Goal: Task Accomplishment & Management: Manage account settings

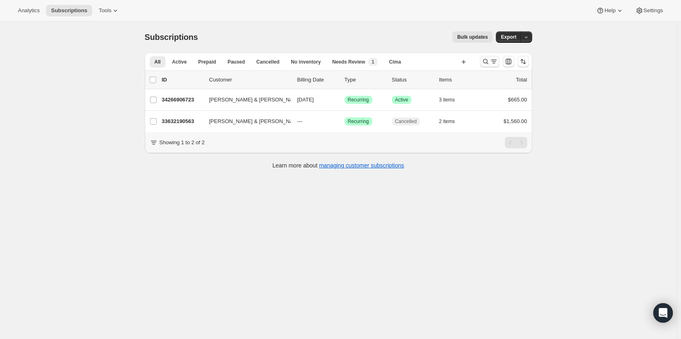
click at [484, 64] on icon "Search and filter results" at bounding box center [486, 61] width 8 height 8
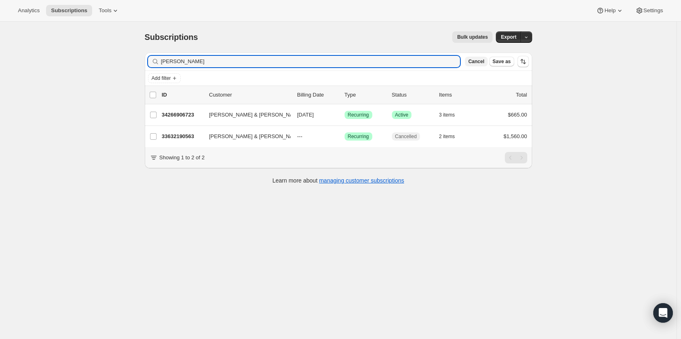
click at [482, 61] on span "Cancel" at bounding box center [476, 61] width 16 height 7
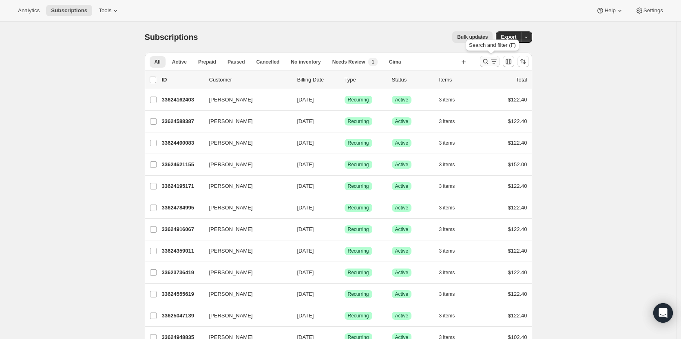
click at [489, 64] on icon "Search and filter results" at bounding box center [486, 61] width 8 height 8
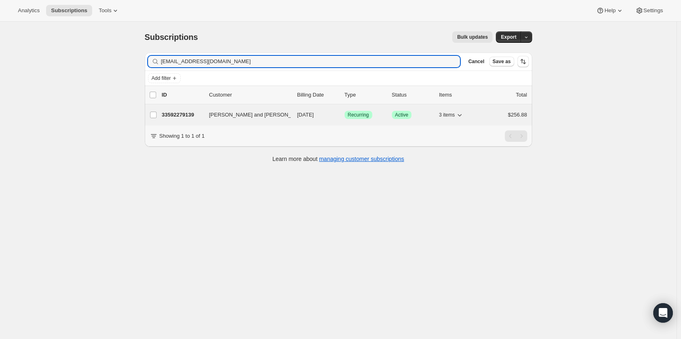
type input "harkfam5@att.net"
click at [183, 115] on p "33592279139" at bounding box center [182, 115] width 41 height 8
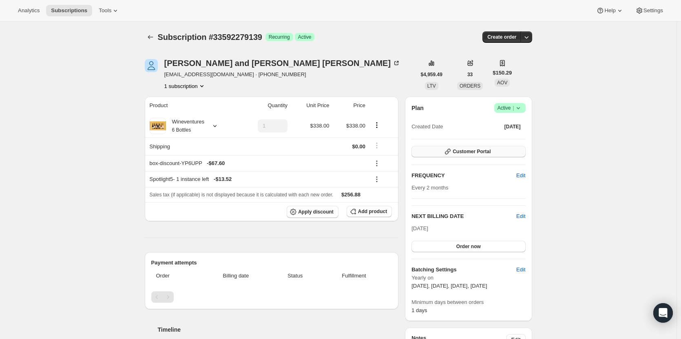
click at [480, 151] on span "Customer Portal" at bounding box center [472, 151] width 38 height 7
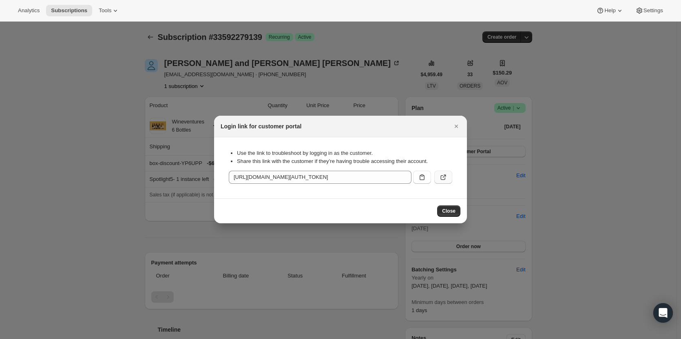
click at [446, 183] on button ":rkj:" at bounding box center [443, 177] width 18 height 13
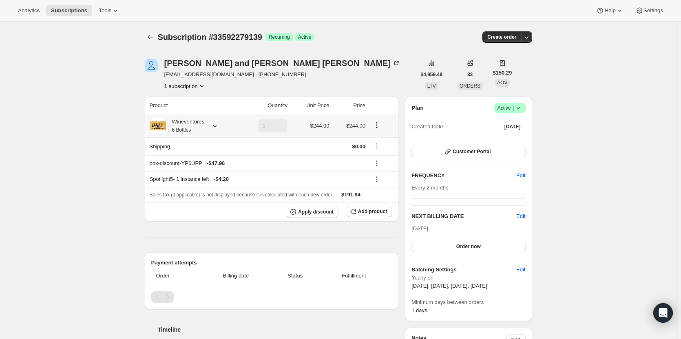
click at [207, 127] on div "Wineventures 6 Bottles" at bounding box center [193, 126] width 86 height 16
click at [198, 127] on div "Wineventures 6 Bottles" at bounding box center [185, 126] width 38 height 16
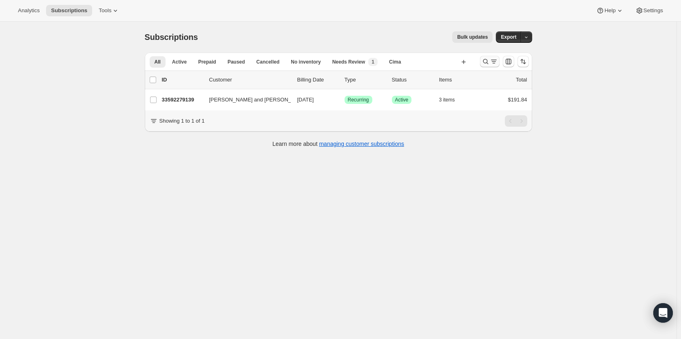
click at [489, 62] on icon "Search and filter results" at bounding box center [486, 61] width 8 height 8
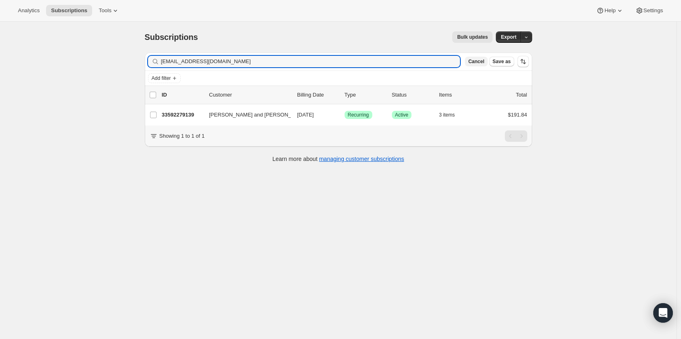
click at [472, 61] on button "Cancel" at bounding box center [476, 62] width 22 height 10
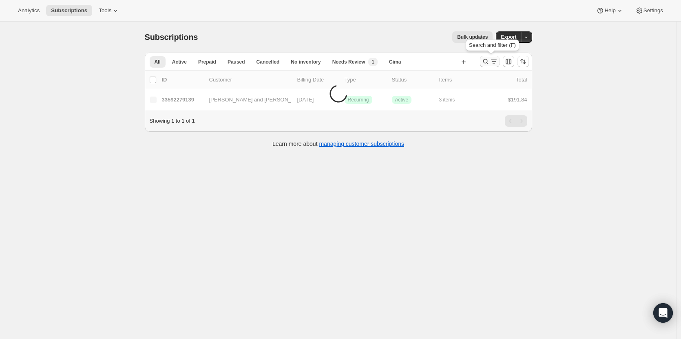
click at [484, 62] on icon "Search and filter results" at bounding box center [486, 61] width 8 height 8
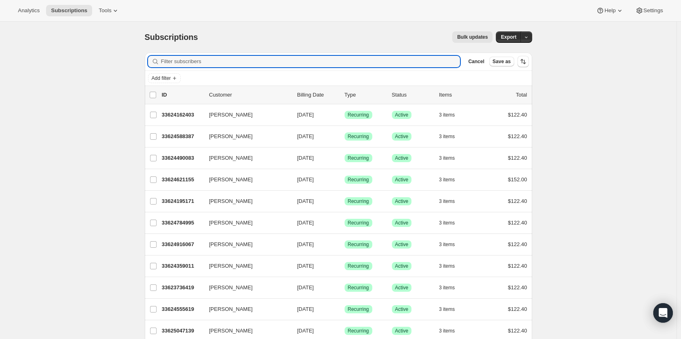
paste input "nagwb@icloud.com"
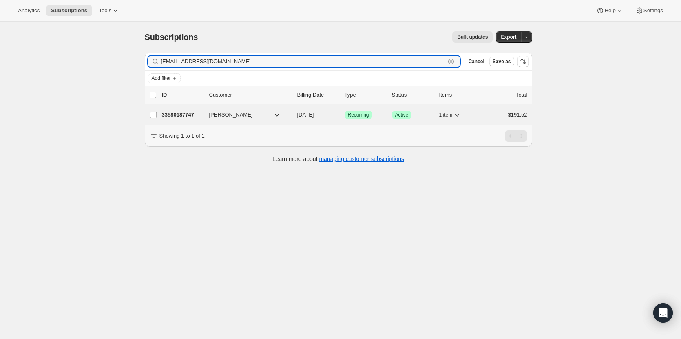
type input "nagwb@icloud.com"
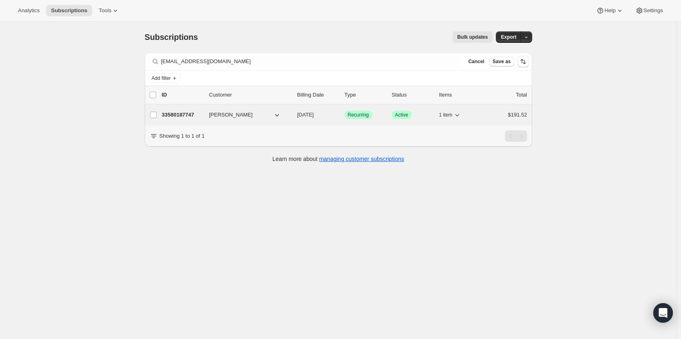
click at [190, 120] on div "33580187747 Nancy Garden 09/17/2025 Success Recurring Success Active 1 item $19…" at bounding box center [344, 114] width 365 height 11
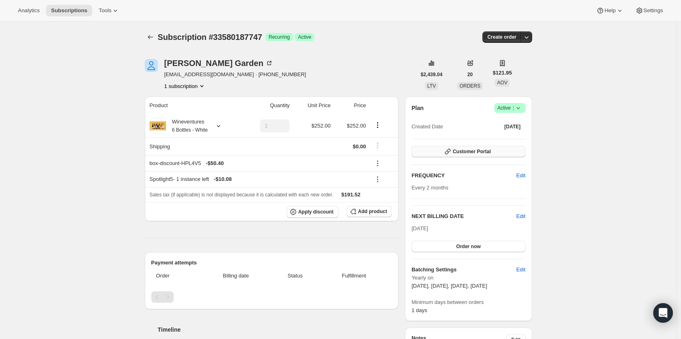
click at [465, 155] on span "Customer Portal" at bounding box center [472, 151] width 38 height 7
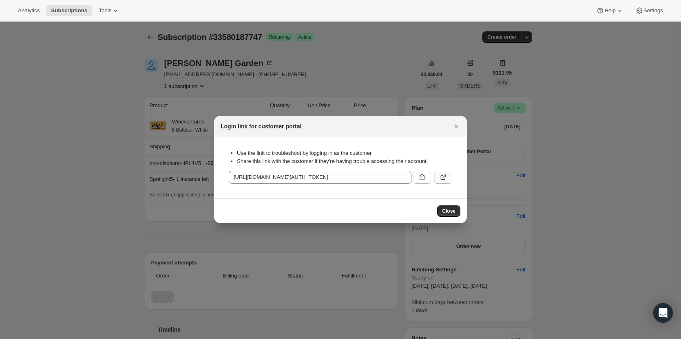
click at [437, 181] on button ":rgg:" at bounding box center [443, 177] width 18 height 13
click at [461, 124] on button "Close" at bounding box center [456, 126] width 11 height 11
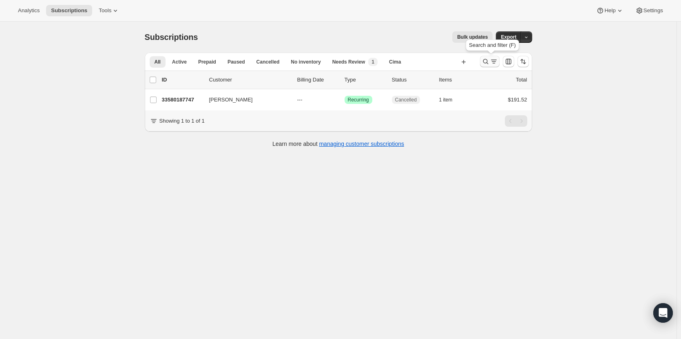
click at [491, 63] on div "Search and filter results" at bounding box center [490, 61] width 16 height 8
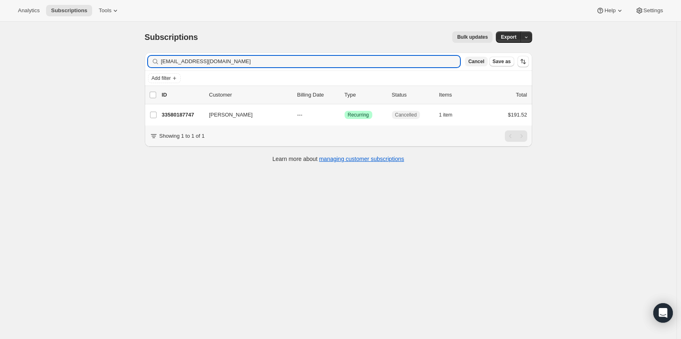
click at [484, 64] on span "Cancel" at bounding box center [476, 61] width 16 height 7
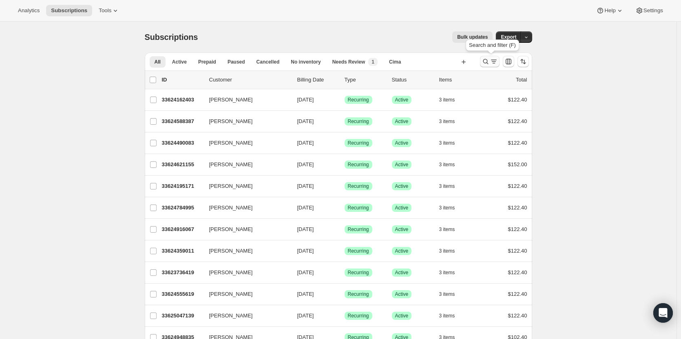
click at [487, 62] on icon "Search and filter results" at bounding box center [486, 61] width 8 height 8
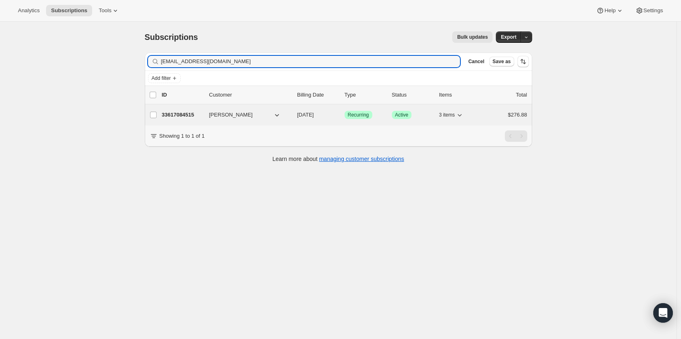
type input "rbrew0316@gmail.com"
click at [191, 111] on div "33617084515 Richard Brewer 11/05/2025 Success Recurring Success Active 3 items …" at bounding box center [344, 114] width 365 height 11
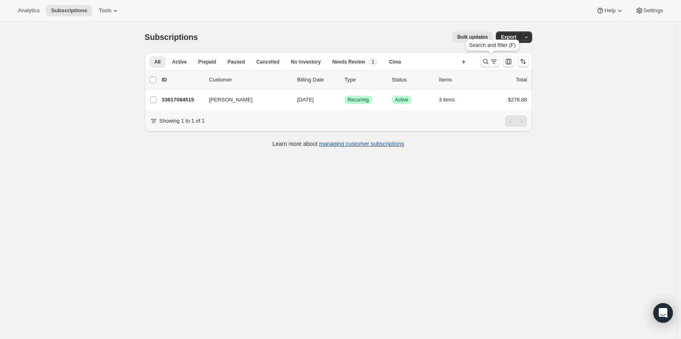
click at [487, 62] on icon "Search and filter results" at bounding box center [486, 61] width 8 height 8
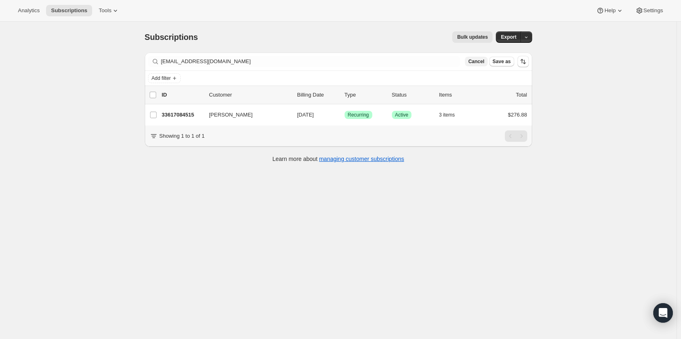
click at [482, 61] on span "Cancel" at bounding box center [476, 61] width 16 height 7
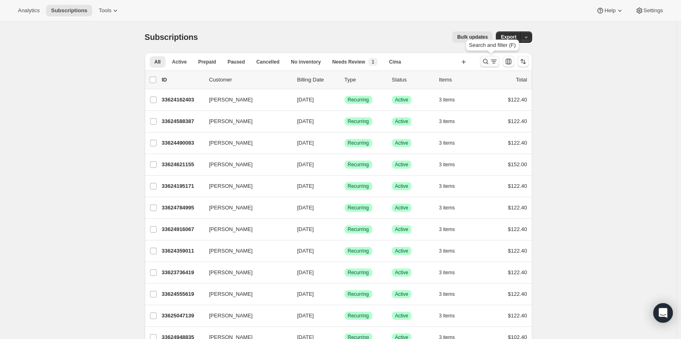
click at [485, 61] on icon "Search and filter results" at bounding box center [485, 61] width 5 height 5
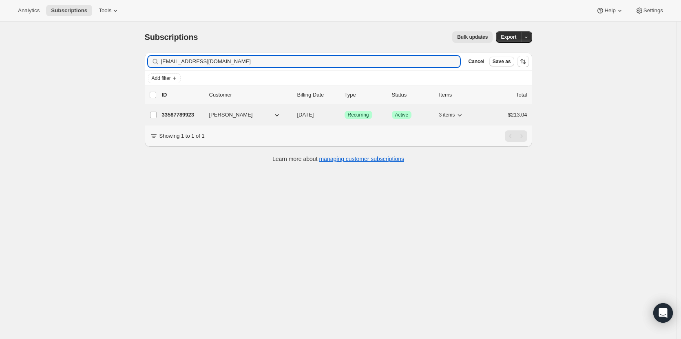
type input "mmc_662@yahoo.com"
click at [185, 117] on p "33587789923" at bounding box center [182, 115] width 41 height 8
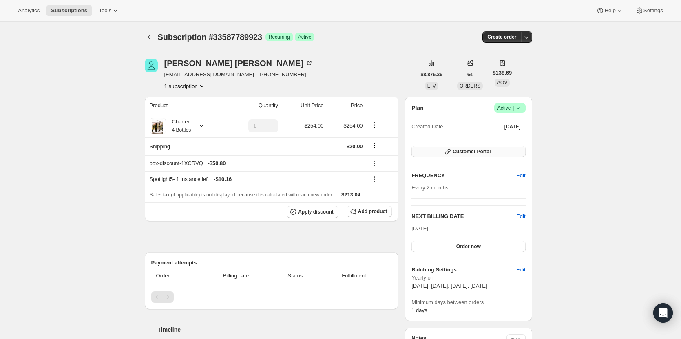
click at [464, 150] on span "Customer Portal" at bounding box center [472, 151] width 38 height 7
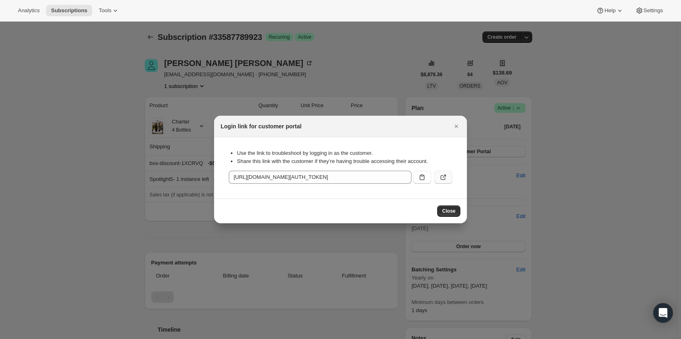
click at [450, 176] on button ":r1ds:" at bounding box center [443, 177] width 18 height 13
click at [455, 128] on icon "Close" at bounding box center [456, 126] width 3 height 3
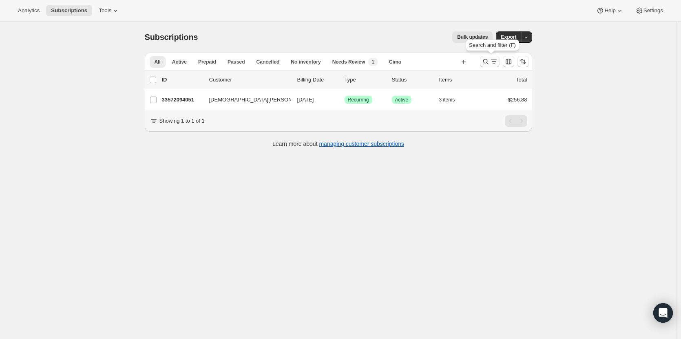
click at [486, 63] on icon "Search and filter results" at bounding box center [486, 61] width 8 height 8
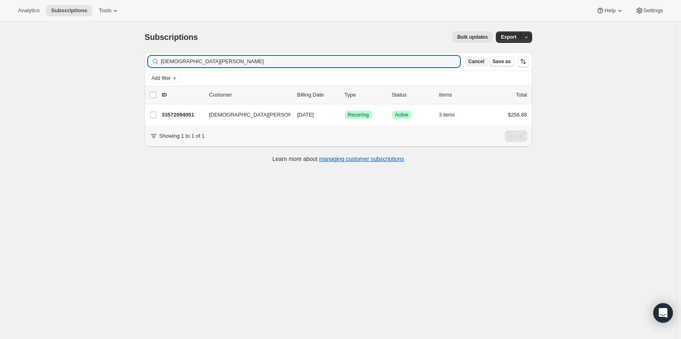
click at [478, 66] on button "Cancel" at bounding box center [476, 62] width 22 height 10
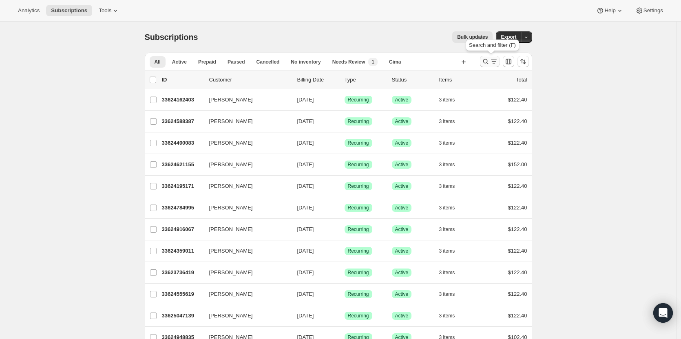
click at [489, 63] on icon "Search and filter results" at bounding box center [486, 61] width 8 height 8
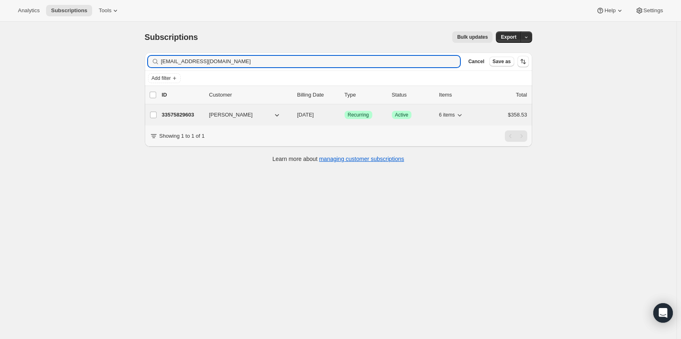
type input "mikiroz1991@gmail.com"
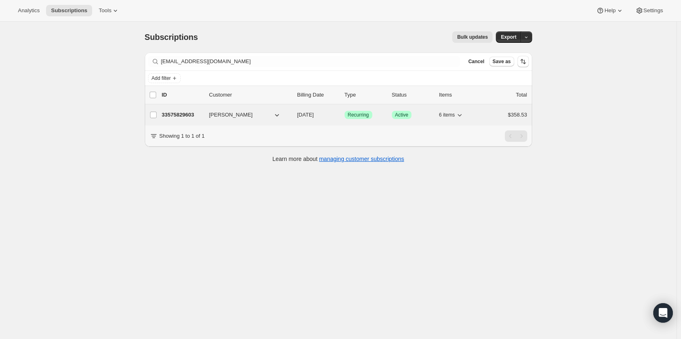
click at [199, 119] on div "33575829603 Tracie Beyer 09/17/2025 Success Recurring Success Active 6 items $3…" at bounding box center [344, 114] width 365 height 11
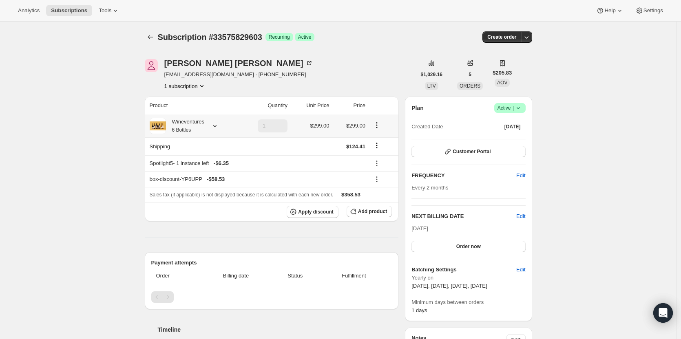
click at [199, 119] on div "Wineventures 6 Bottles" at bounding box center [185, 126] width 38 height 16
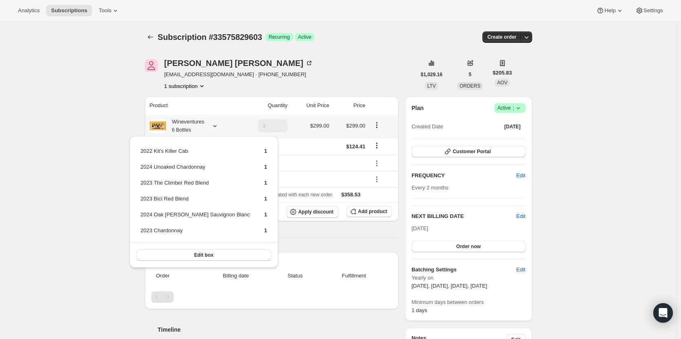
click at [199, 119] on div "Wineventures 6 Bottles" at bounding box center [185, 126] width 38 height 16
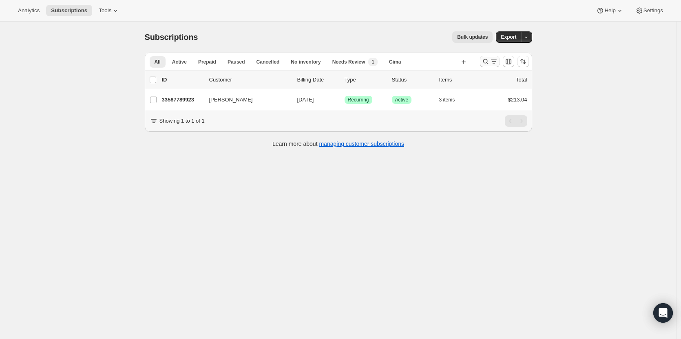
click at [485, 61] on icon "Search and filter results" at bounding box center [485, 61] width 5 height 5
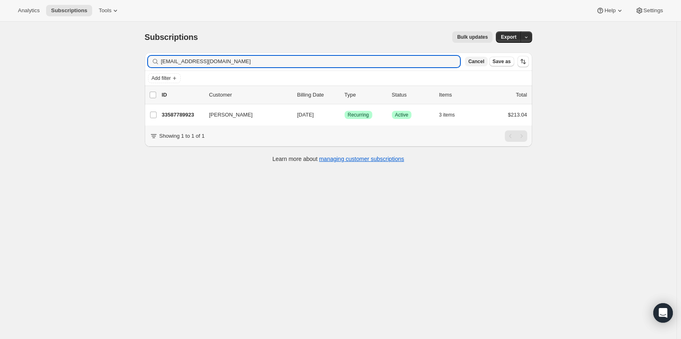
click at [484, 62] on span "Cancel" at bounding box center [476, 61] width 16 height 7
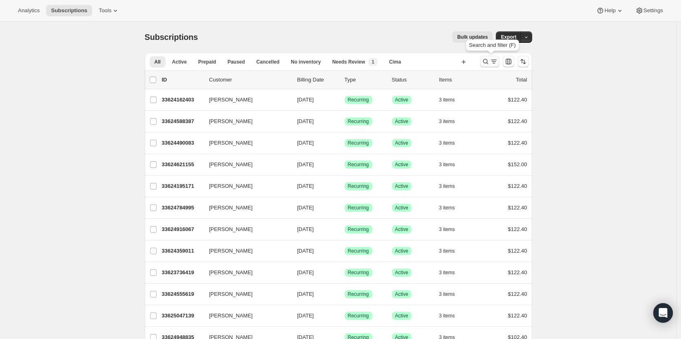
click at [487, 62] on icon "Search and filter results" at bounding box center [486, 61] width 8 height 8
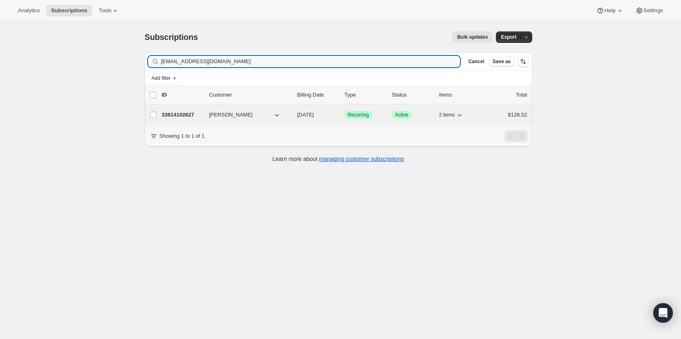
type input "scarlatamadison@gmail.com"
click at [219, 113] on span "Madison Scarlata" at bounding box center [231, 115] width 44 height 8
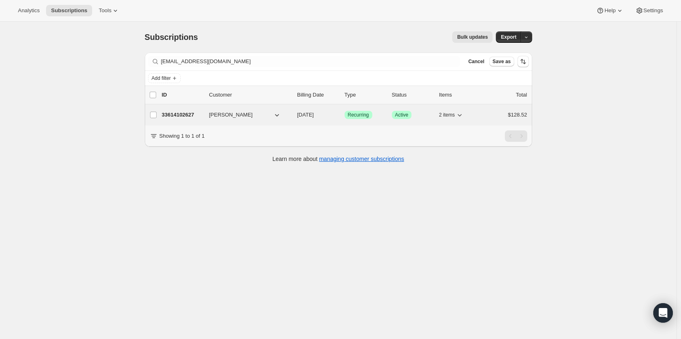
click at [185, 115] on p "33614102627" at bounding box center [182, 115] width 41 height 8
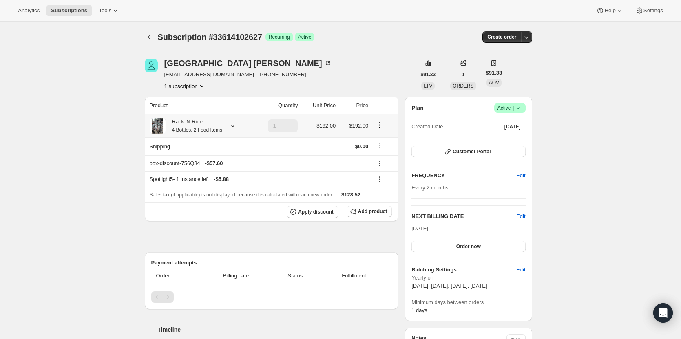
click at [187, 130] on small "4 Bottles, 2 Food Items" at bounding box center [197, 130] width 50 height 6
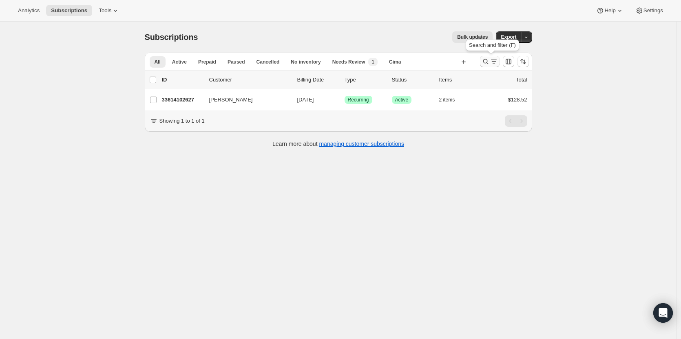
click at [484, 63] on icon "Search and filter results" at bounding box center [486, 61] width 8 height 8
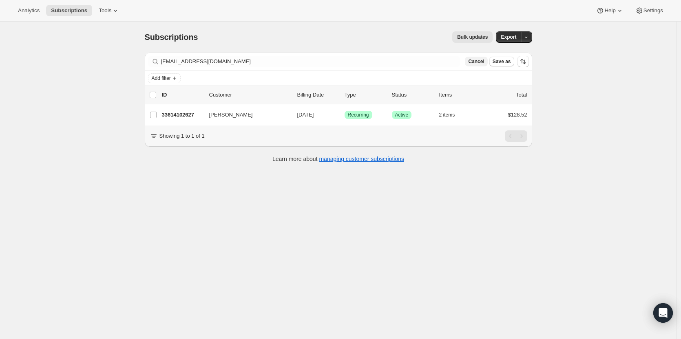
click at [482, 62] on span "Cancel" at bounding box center [476, 61] width 16 height 7
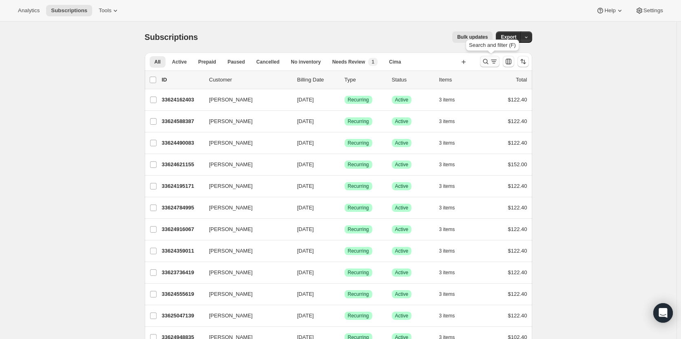
click at [488, 60] on icon "Search and filter results" at bounding box center [485, 61] width 5 height 5
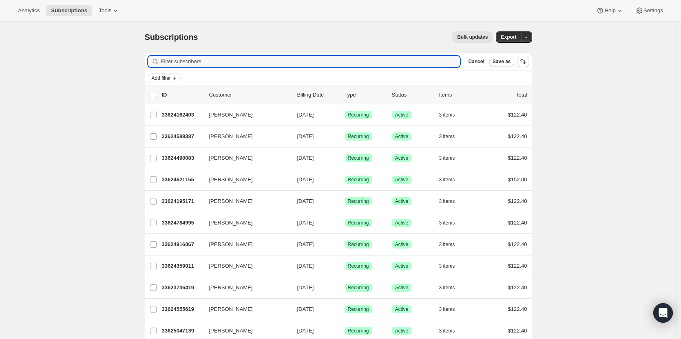
paste input "christy.scoughton@gmail.com"
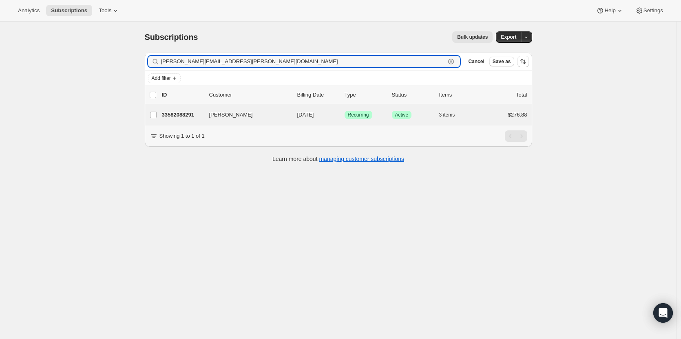
type input "christy.scoughton@gmail.com"
click at [181, 121] on div "Christy Scoughton 33582088291 Christy Scoughton 09/17/2025 Success Recurring Su…" at bounding box center [338, 114] width 387 height 21
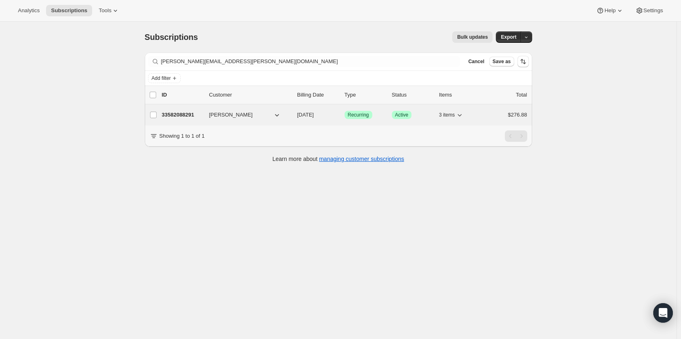
click at [182, 112] on p "33582088291" at bounding box center [182, 115] width 41 height 8
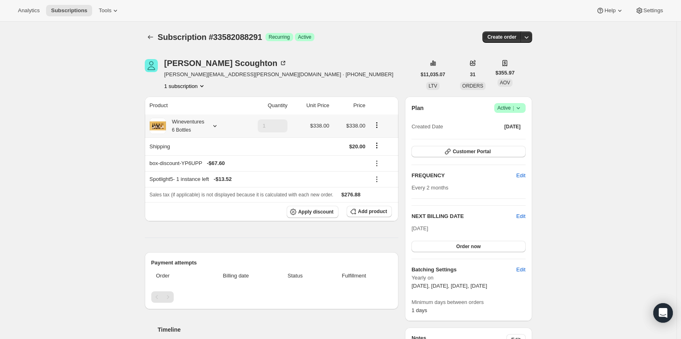
click at [212, 131] on div "Wineventures 6 Bottles" at bounding box center [193, 126] width 86 height 16
click at [214, 128] on icon at bounding box center [215, 126] width 8 height 8
click at [486, 150] on span "Customer Portal" at bounding box center [472, 151] width 38 height 7
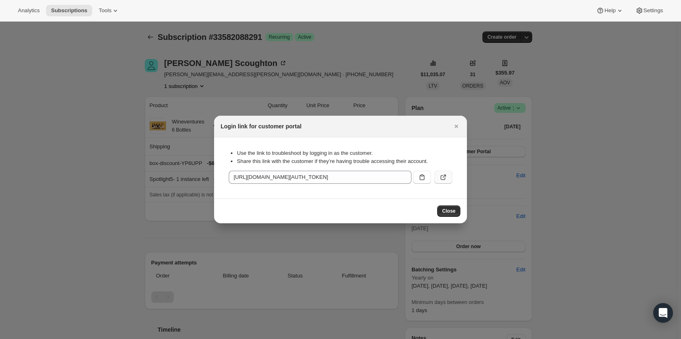
click at [441, 175] on icon ":rrq:" at bounding box center [443, 177] width 8 height 8
click at [461, 126] on button "Close" at bounding box center [456, 126] width 11 height 11
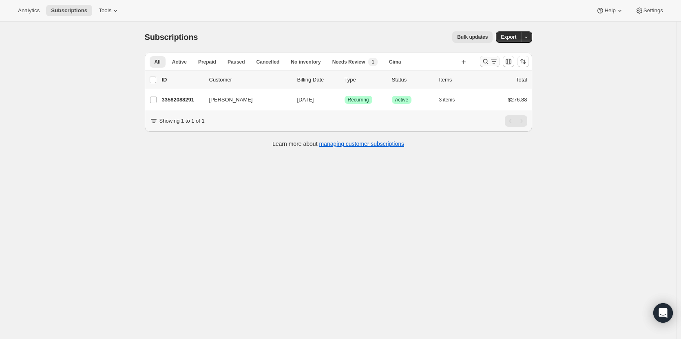
click at [490, 65] on icon "Search and filter results" at bounding box center [486, 61] width 8 height 8
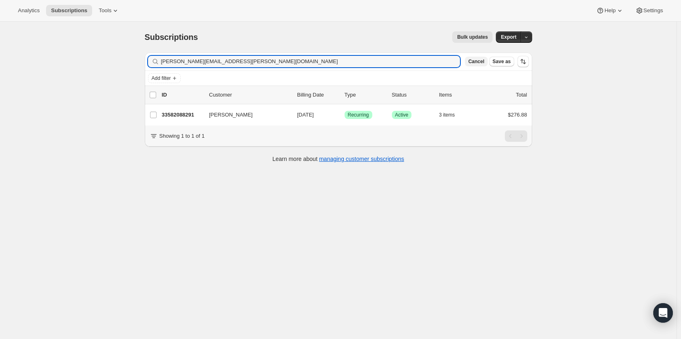
click at [484, 64] on span "Cancel" at bounding box center [476, 61] width 16 height 7
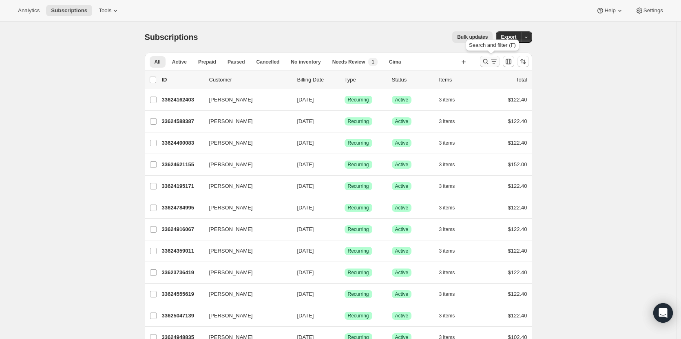
click at [488, 62] on icon "Search and filter results" at bounding box center [486, 61] width 8 height 8
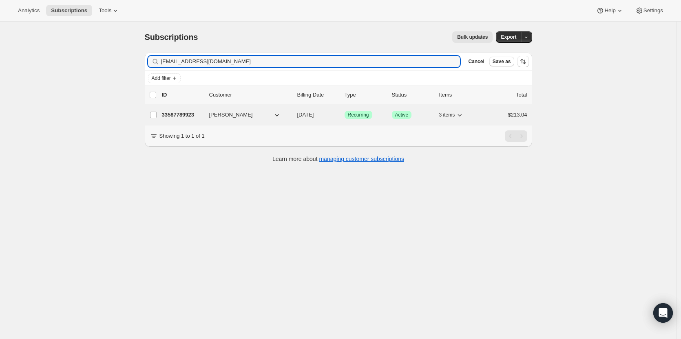
type input "[EMAIL_ADDRESS][DOMAIN_NAME]"
click at [188, 116] on p "33587789923" at bounding box center [182, 115] width 41 height 8
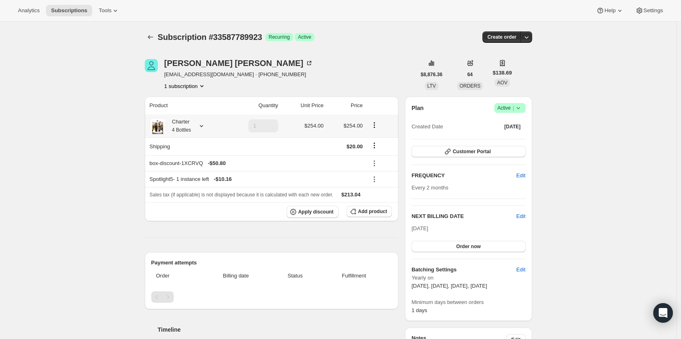
click at [206, 128] on icon at bounding box center [201, 126] width 8 height 8
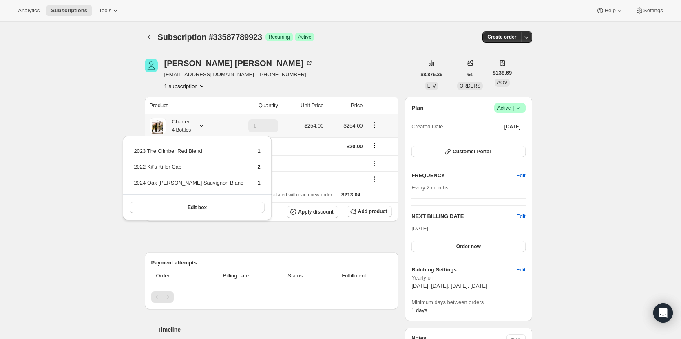
click at [206, 128] on icon at bounding box center [201, 126] width 8 height 8
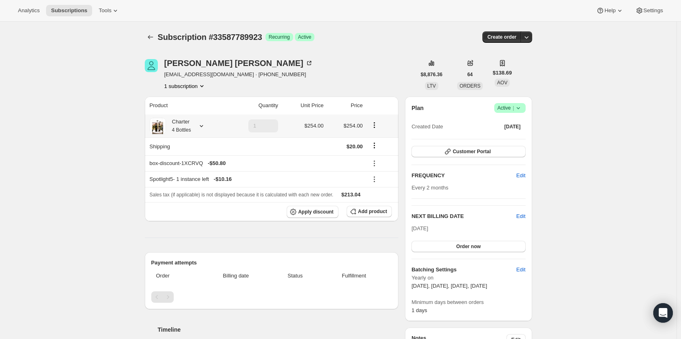
click at [206, 128] on icon at bounding box center [201, 126] width 8 height 8
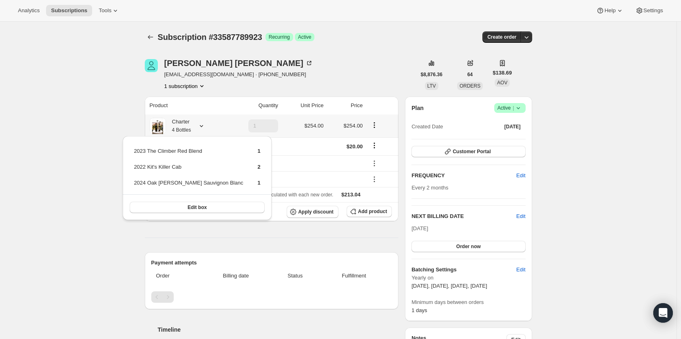
click at [206, 128] on icon at bounding box center [201, 126] width 8 height 8
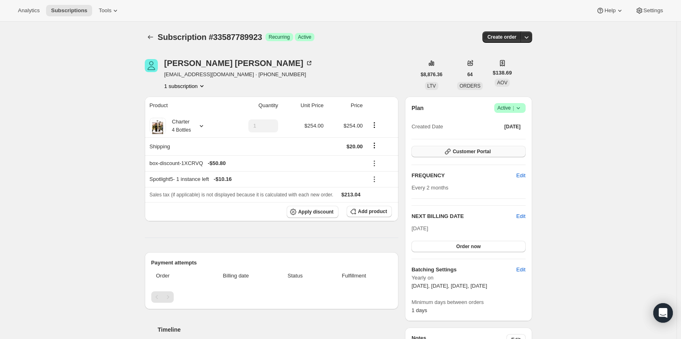
click at [500, 149] on button "Customer Portal" at bounding box center [468, 151] width 114 height 11
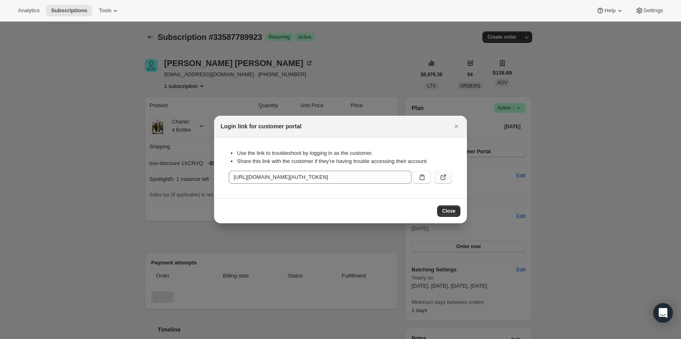
click at [444, 176] on icon ":rg7:" at bounding box center [443, 177] width 8 height 8
click at [456, 129] on icon "Close" at bounding box center [456, 126] width 8 height 8
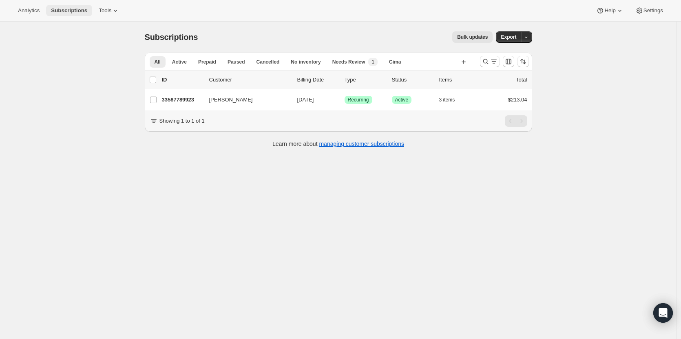
click at [71, 15] on button "Subscriptions" at bounding box center [69, 10] width 46 height 11
click at [70, 9] on span "Subscriptions" at bounding box center [69, 10] width 36 height 7
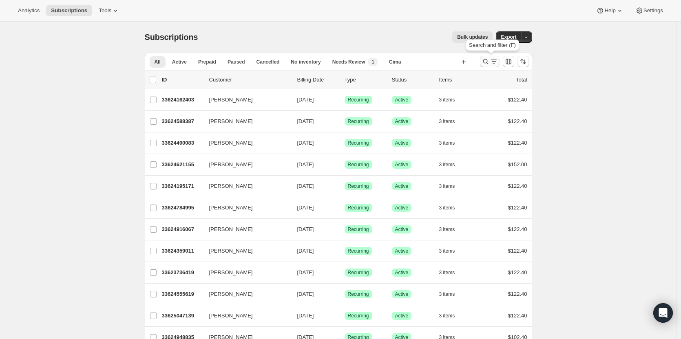
click at [487, 63] on icon "Search and filter results" at bounding box center [486, 61] width 8 height 8
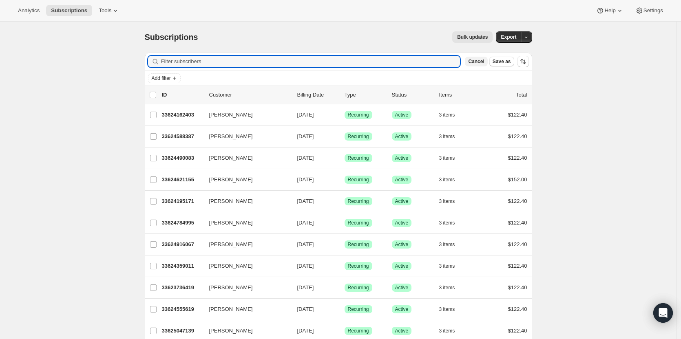
click at [484, 63] on span "Cancel" at bounding box center [476, 61] width 16 height 7
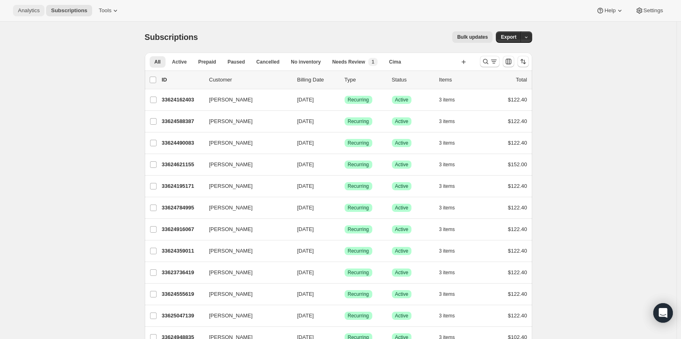
click at [33, 12] on span "Analytics" at bounding box center [29, 10] width 22 height 7
